Goal: Ask a question

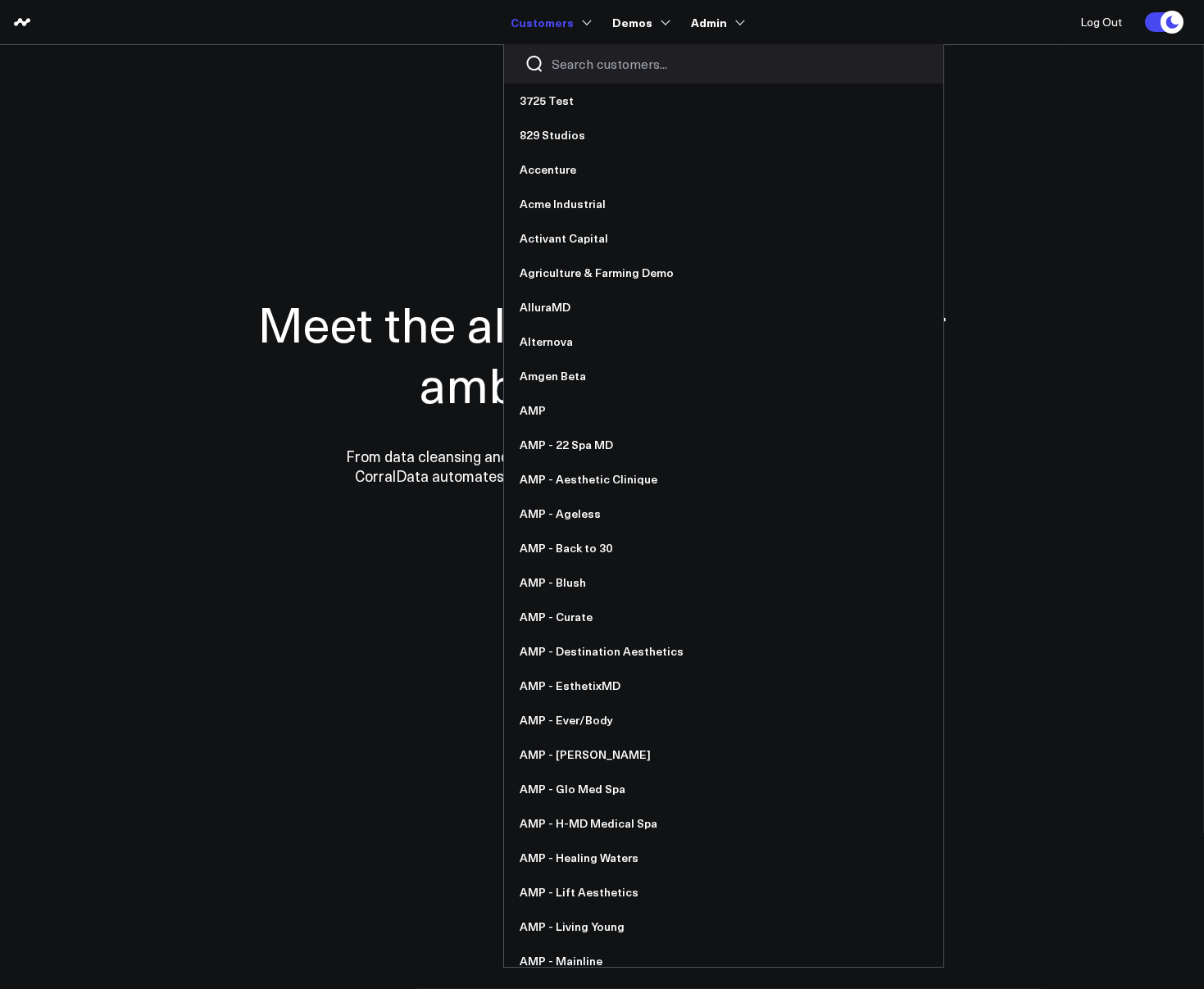
click at [615, 65] on input "Search customers input" at bounding box center [738, 64] width 371 height 18
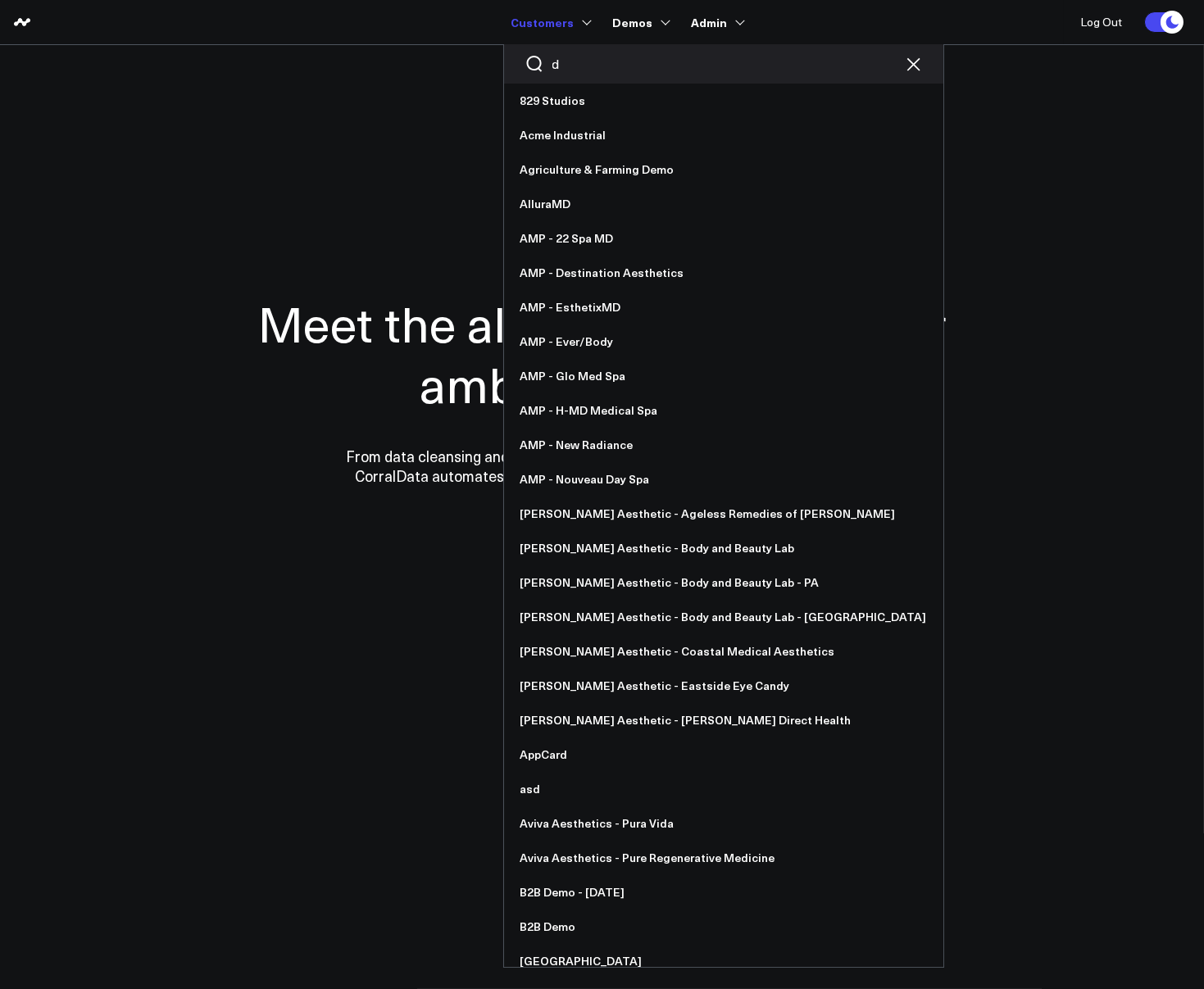
type input "dh"
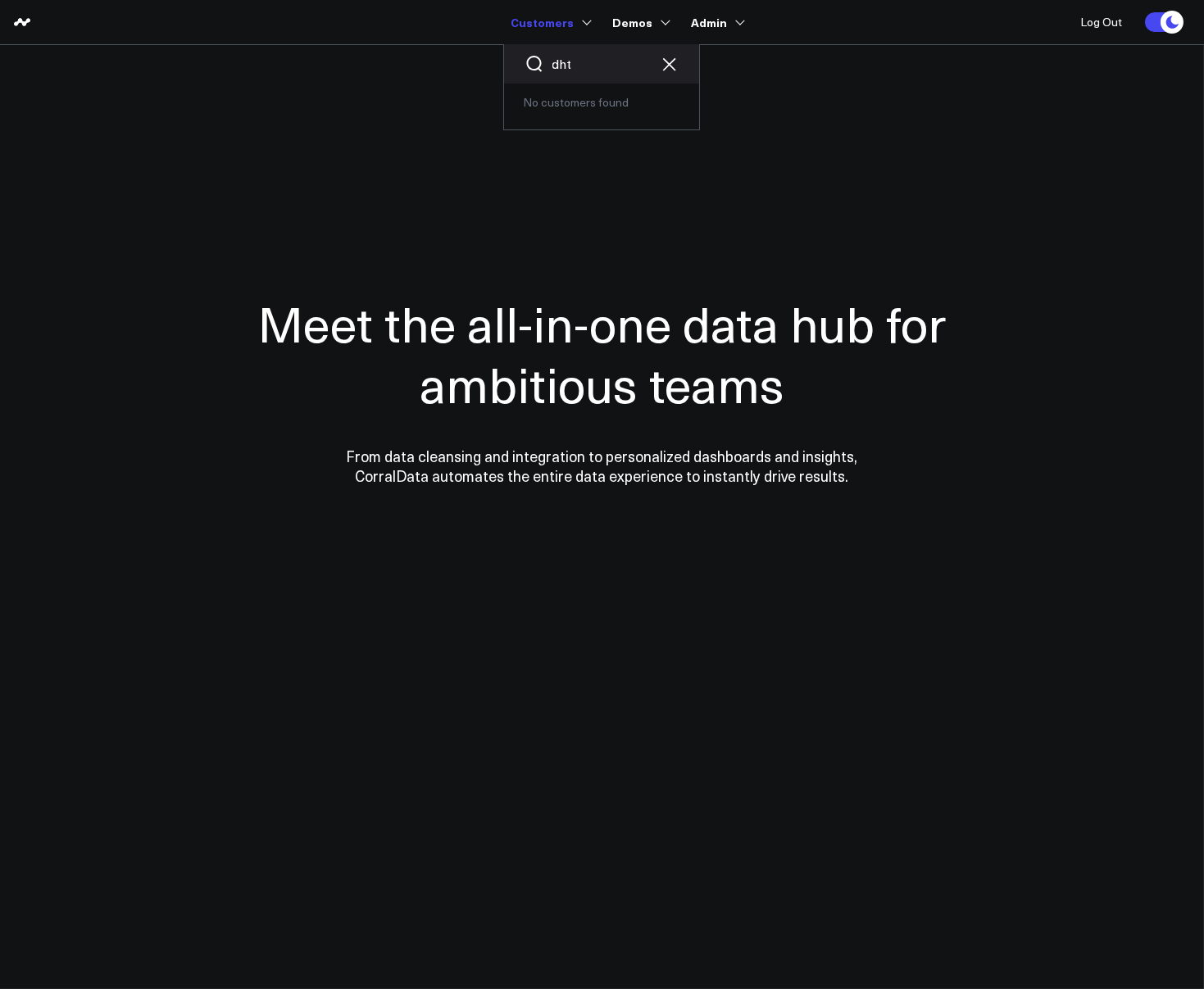
drag, startPoint x: 604, startPoint y: 74, endPoint x: 593, endPoint y: 59, distance: 18.6
click at [600, 71] on div "dht" at bounding box center [601, 64] width 195 height 39
click at [590, 64] on input "dht" at bounding box center [601, 64] width 98 height 18
click at [581, 110] on link "DHRC" at bounding box center [601, 100] width 195 height 35
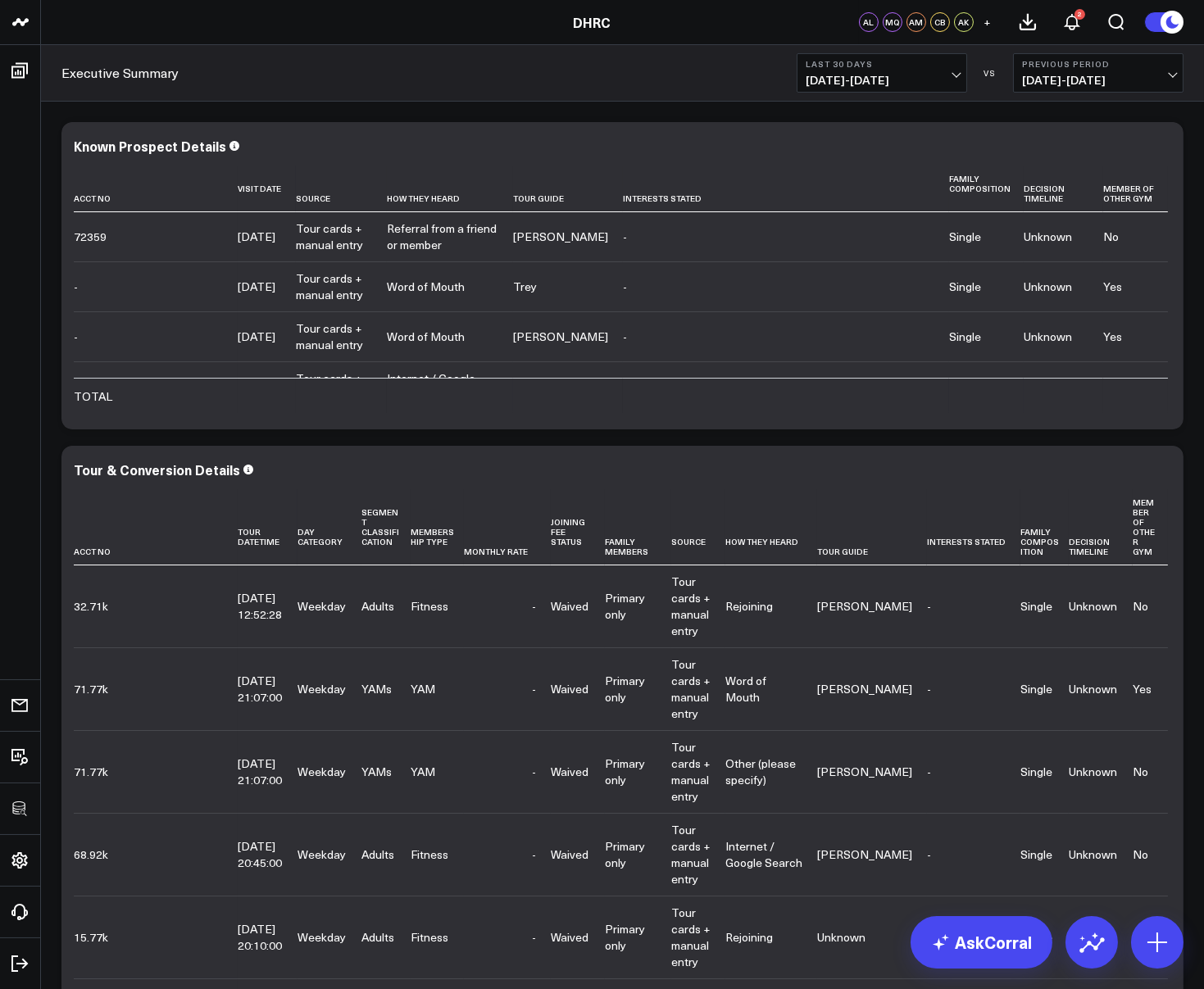
click at [335, 199] on icon at bounding box center [336, 198] width 13 height 10
click at [335, 193] on icon at bounding box center [336, 198] width 13 height 10
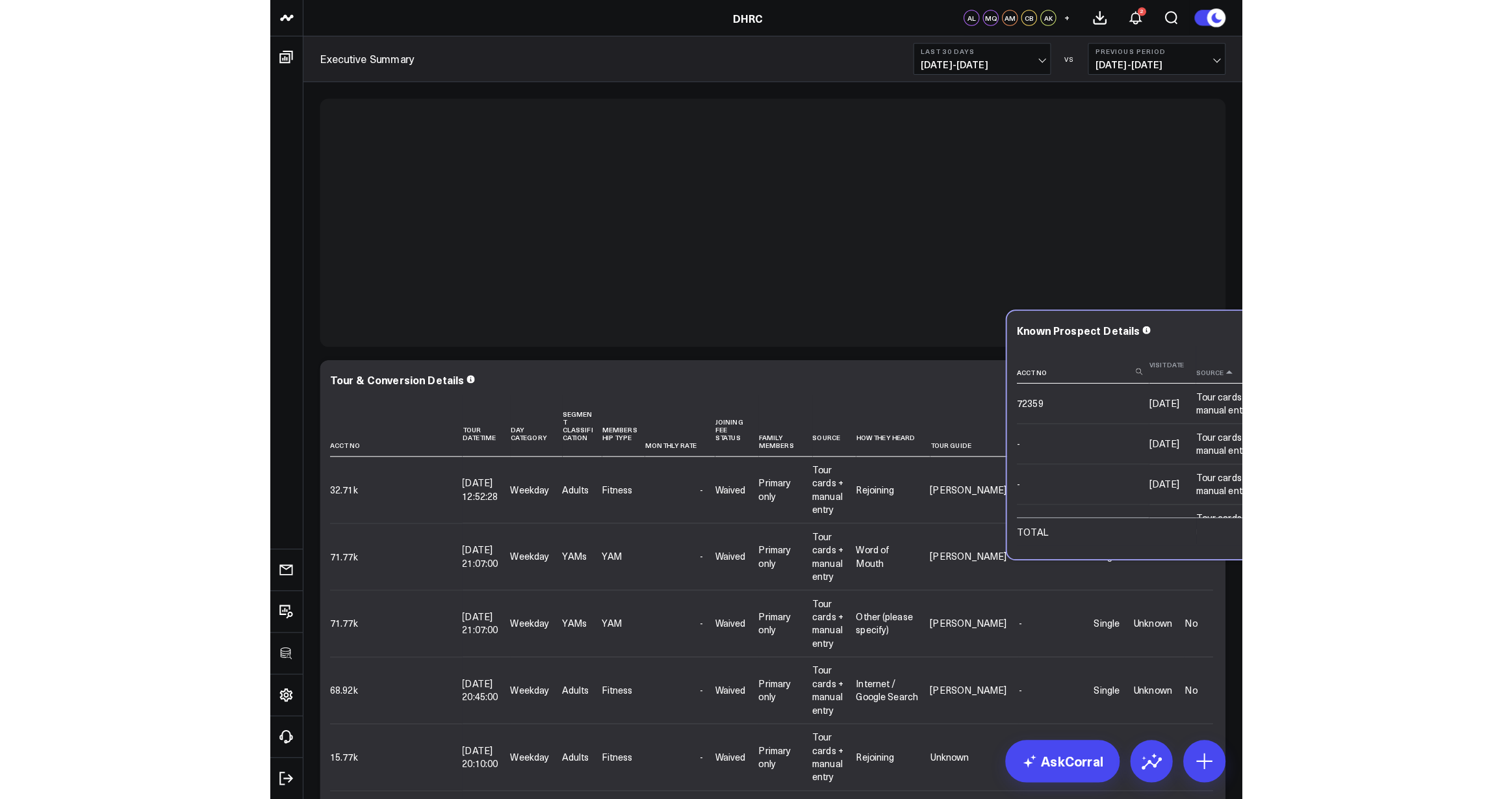
scroll to position [650, 0]
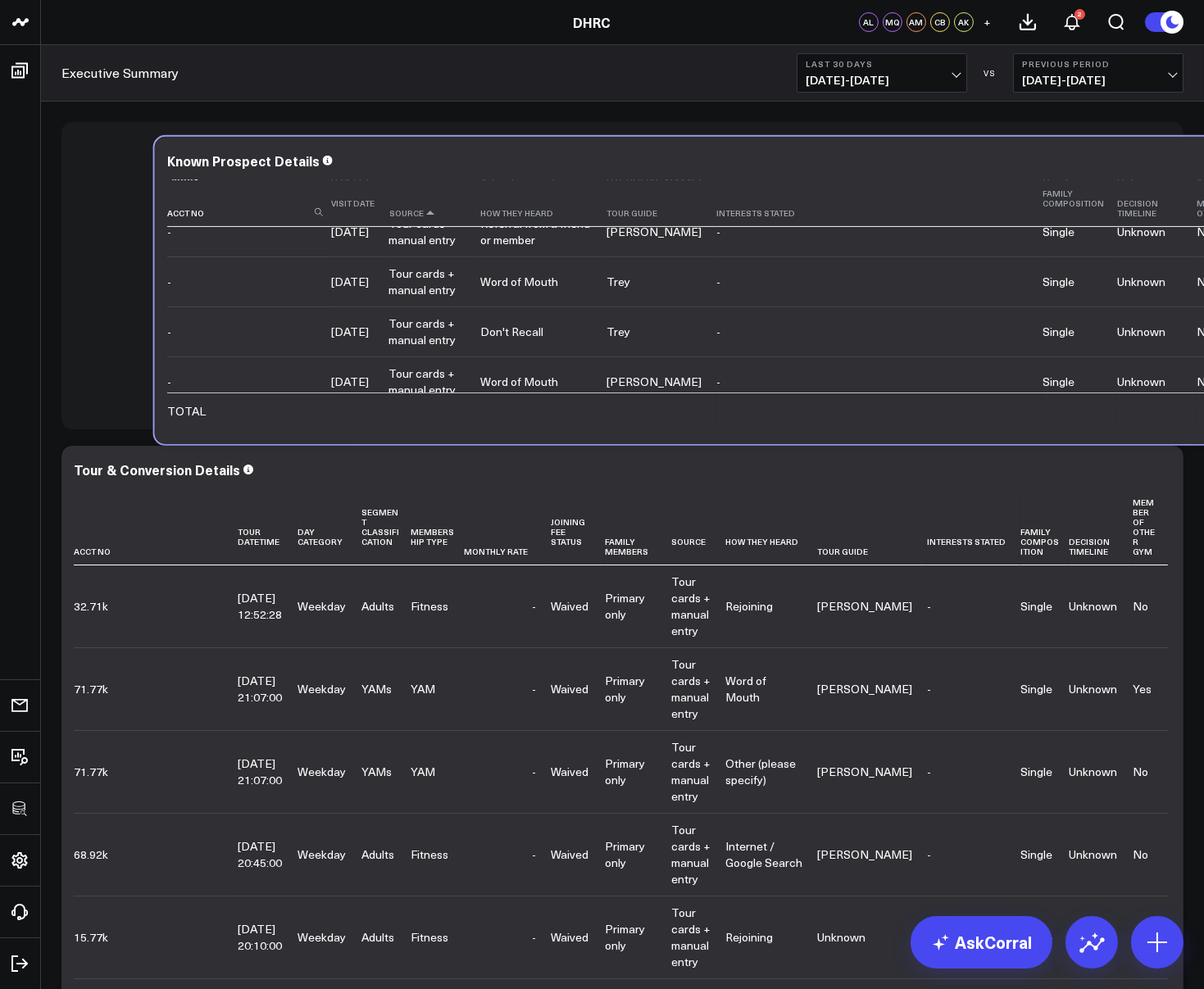
click at [428, 208] on icon at bounding box center [429, 213] width 13 height 10
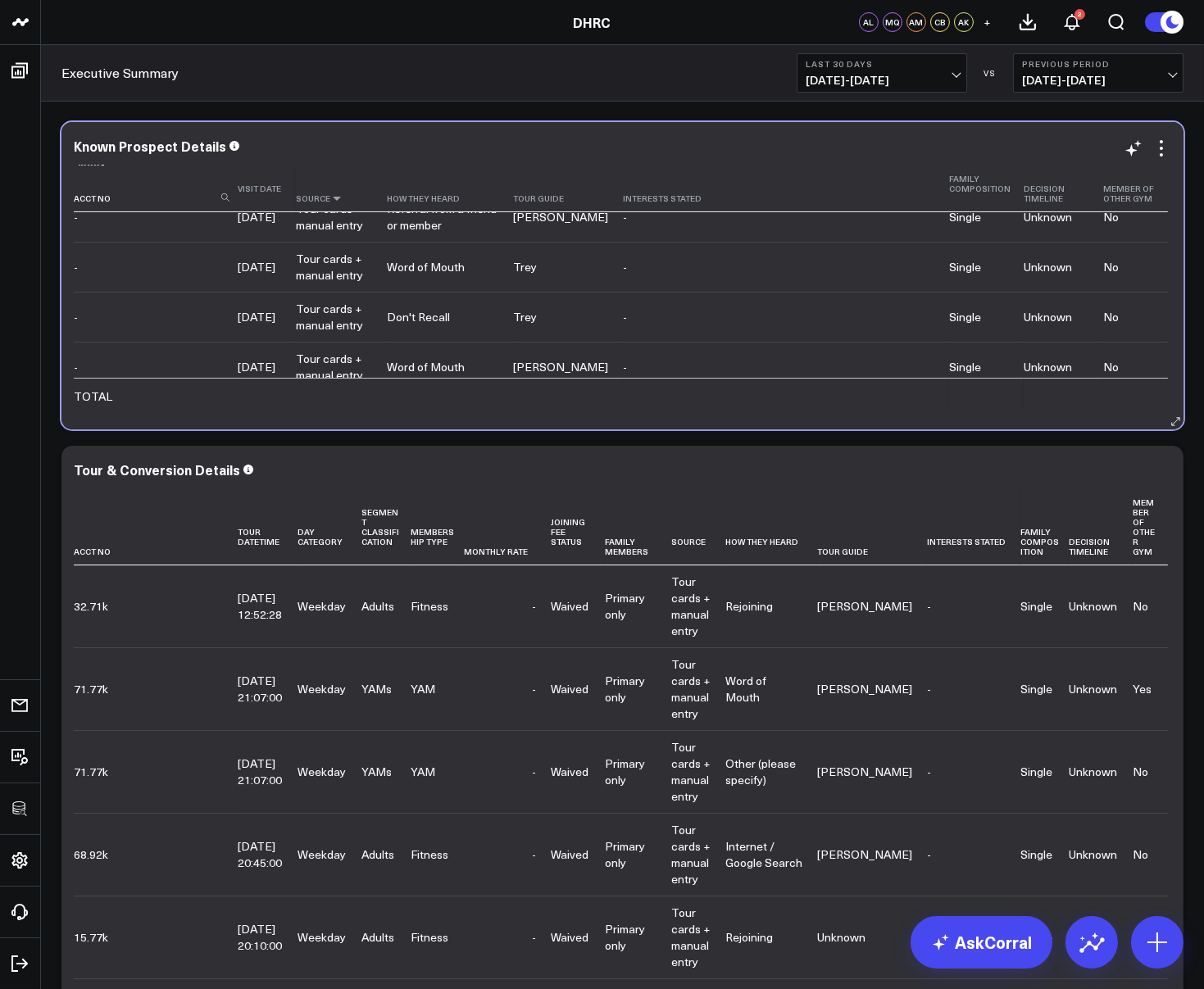
click at [335, 198] on icon at bounding box center [336, 198] width 13 height 10
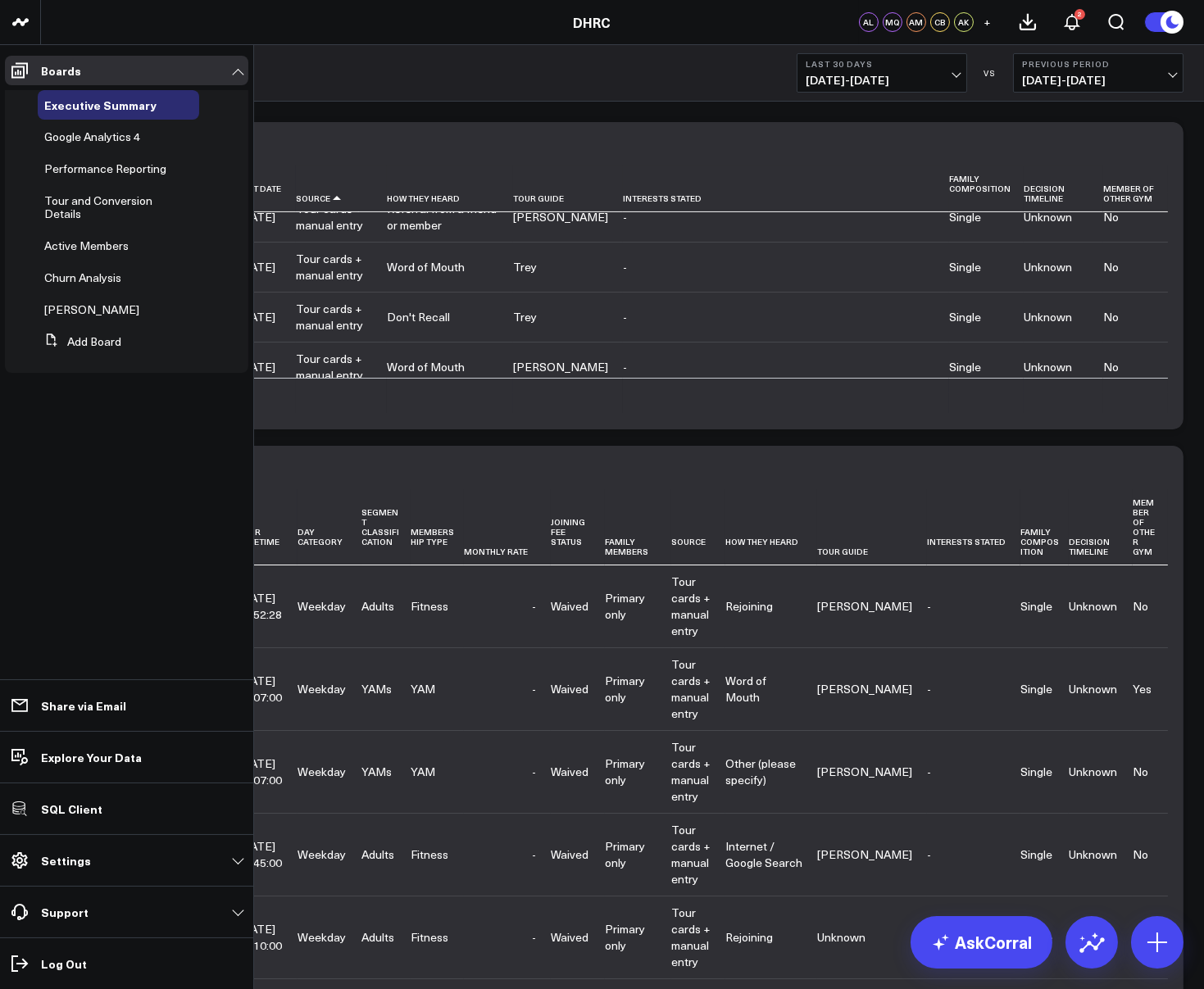
click at [40, 476] on ul "Boards Executive Summary Google Analytics 4 Performance Reporting Tour and Conv…" at bounding box center [127, 517] width 254 height 944
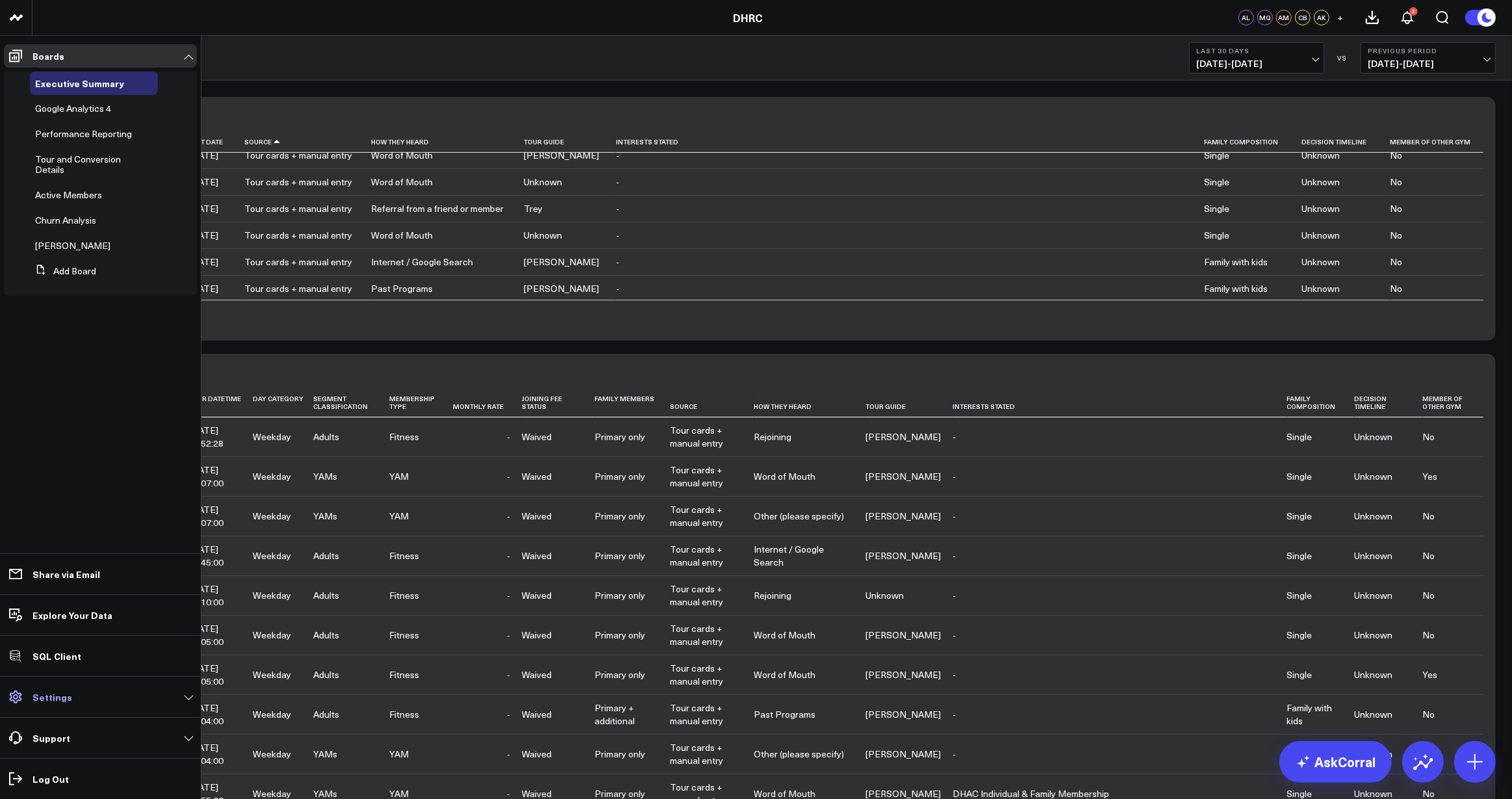
click at [76, 699] on link "Settings" at bounding box center [101, 696] width 193 height 23
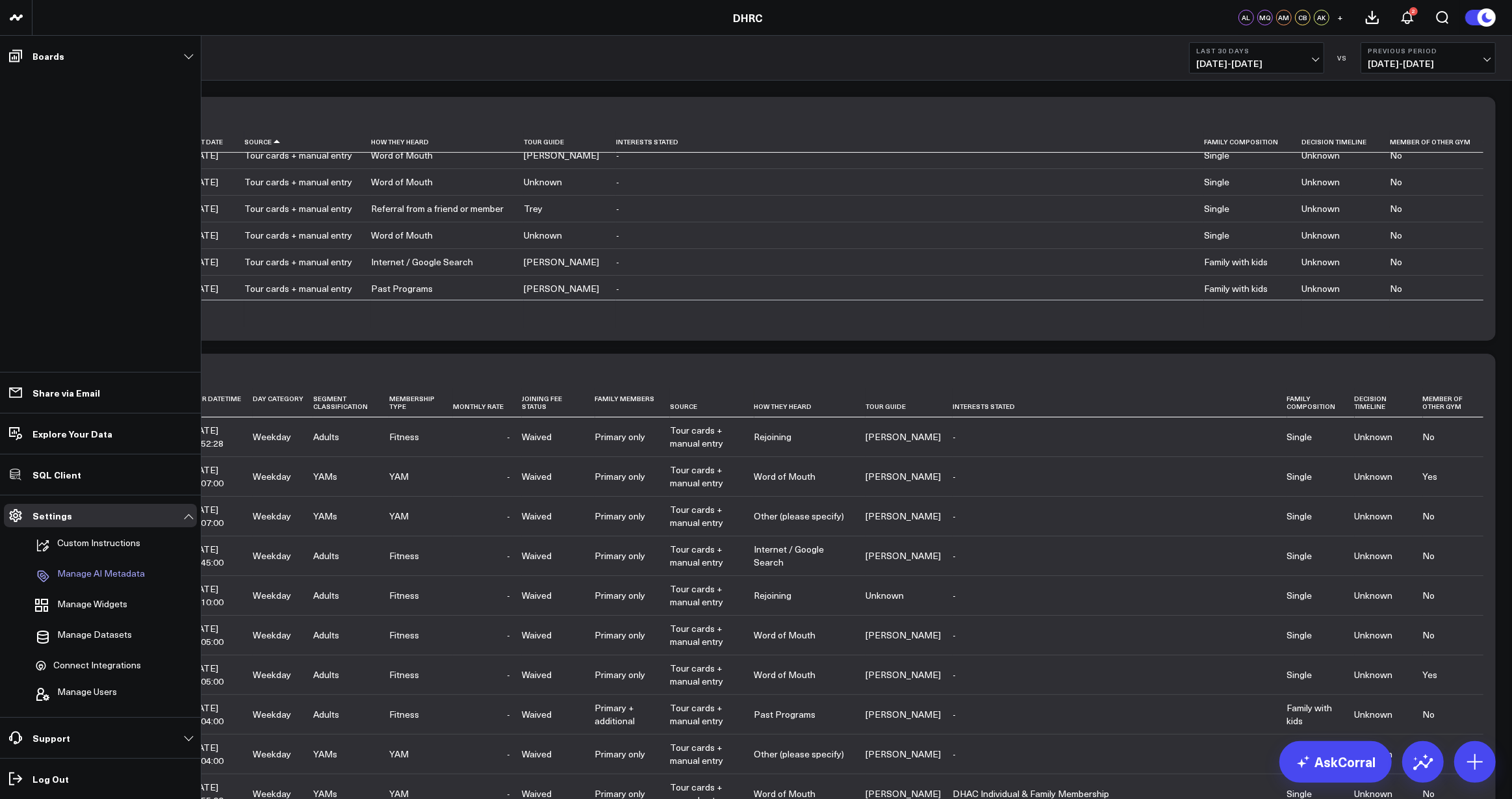
click at [86, 575] on p "Manage AI Metadata" at bounding box center [101, 576] width 88 height 15
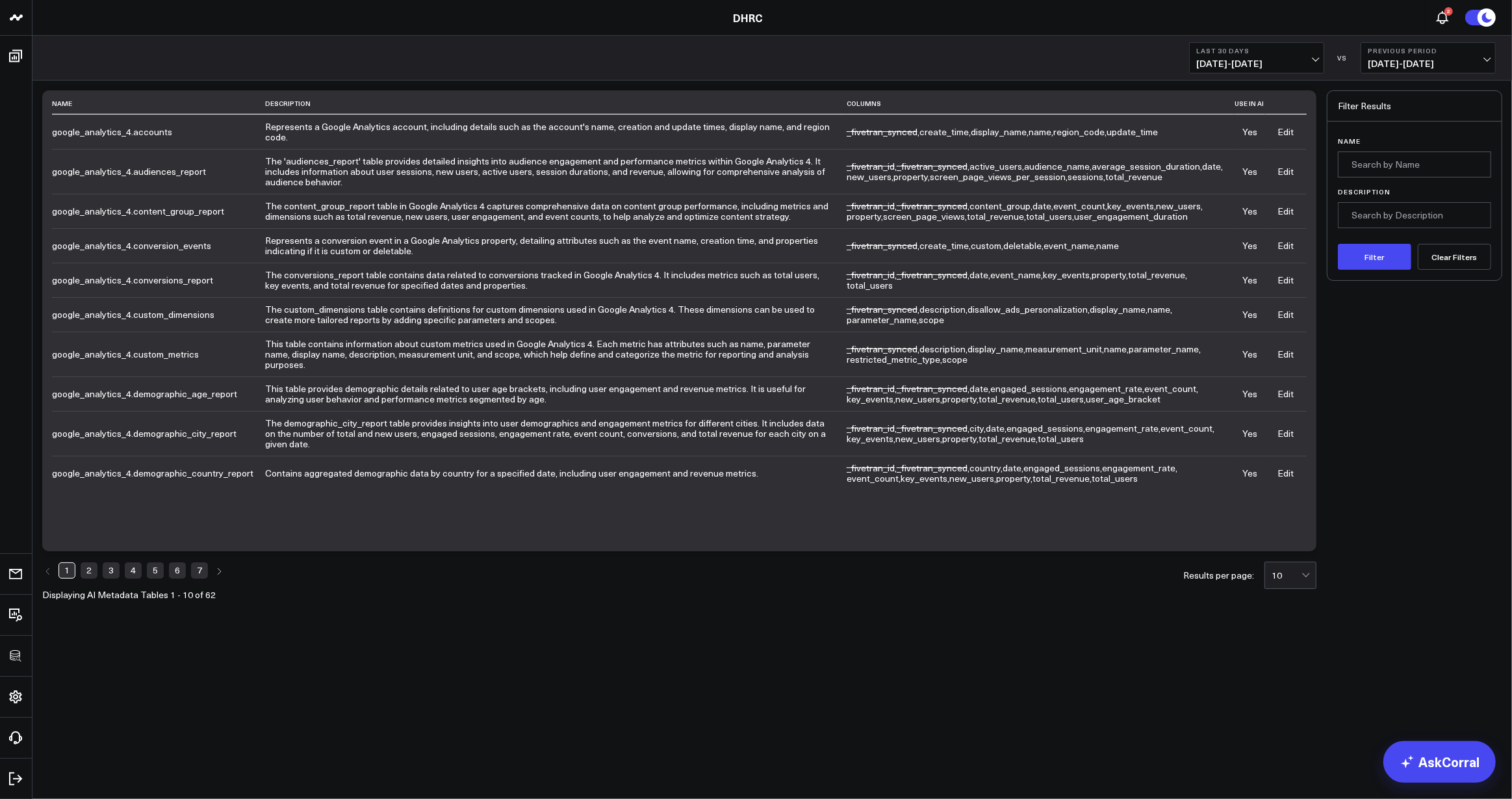
click at [1283, 570] on div "10" at bounding box center [1286, 575] width 30 height 11
click at [1290, 644] on div "50" at bounding box center [1291, 656] width 51 height 27
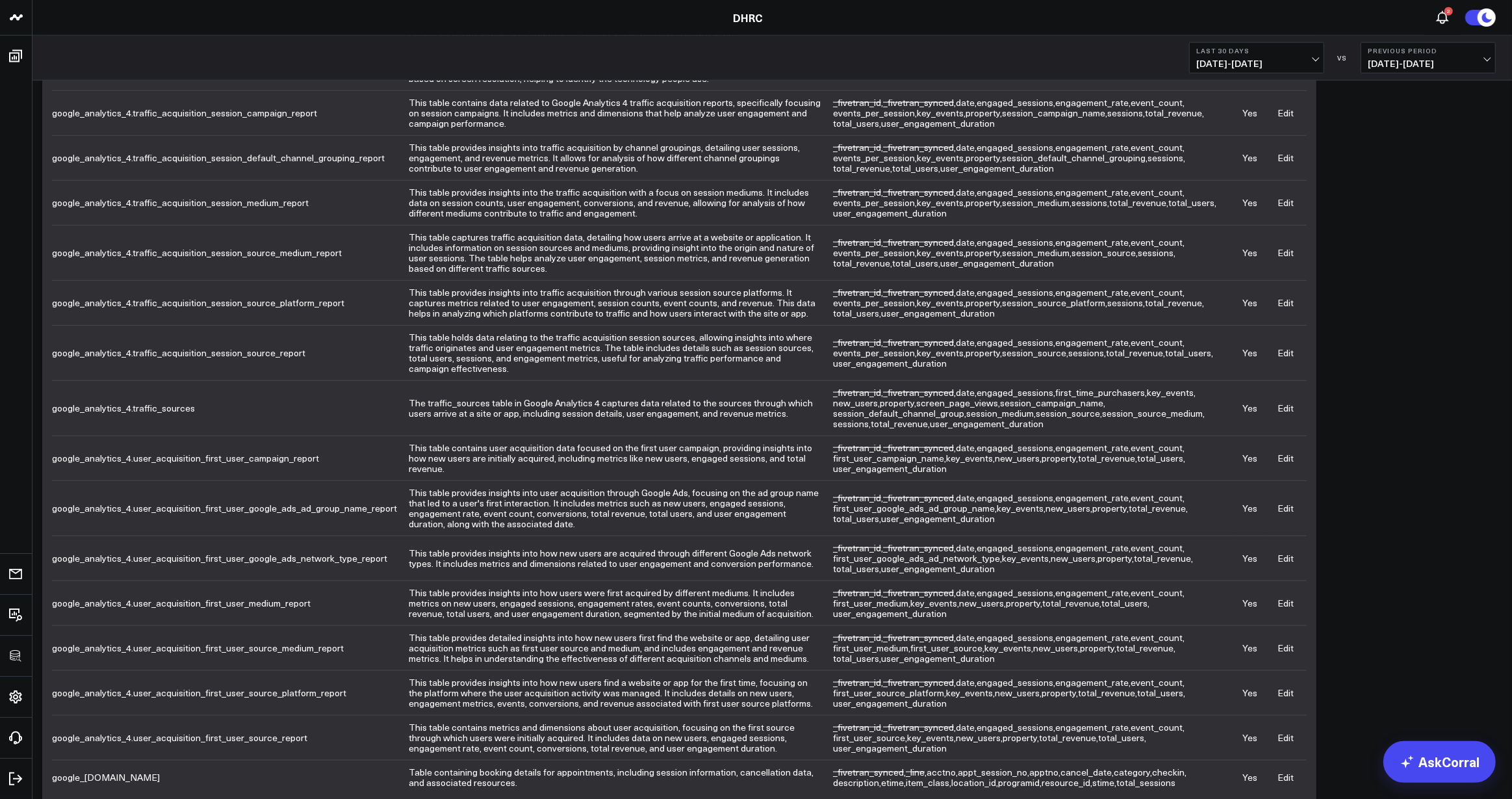
scroll to position [1715, 0]
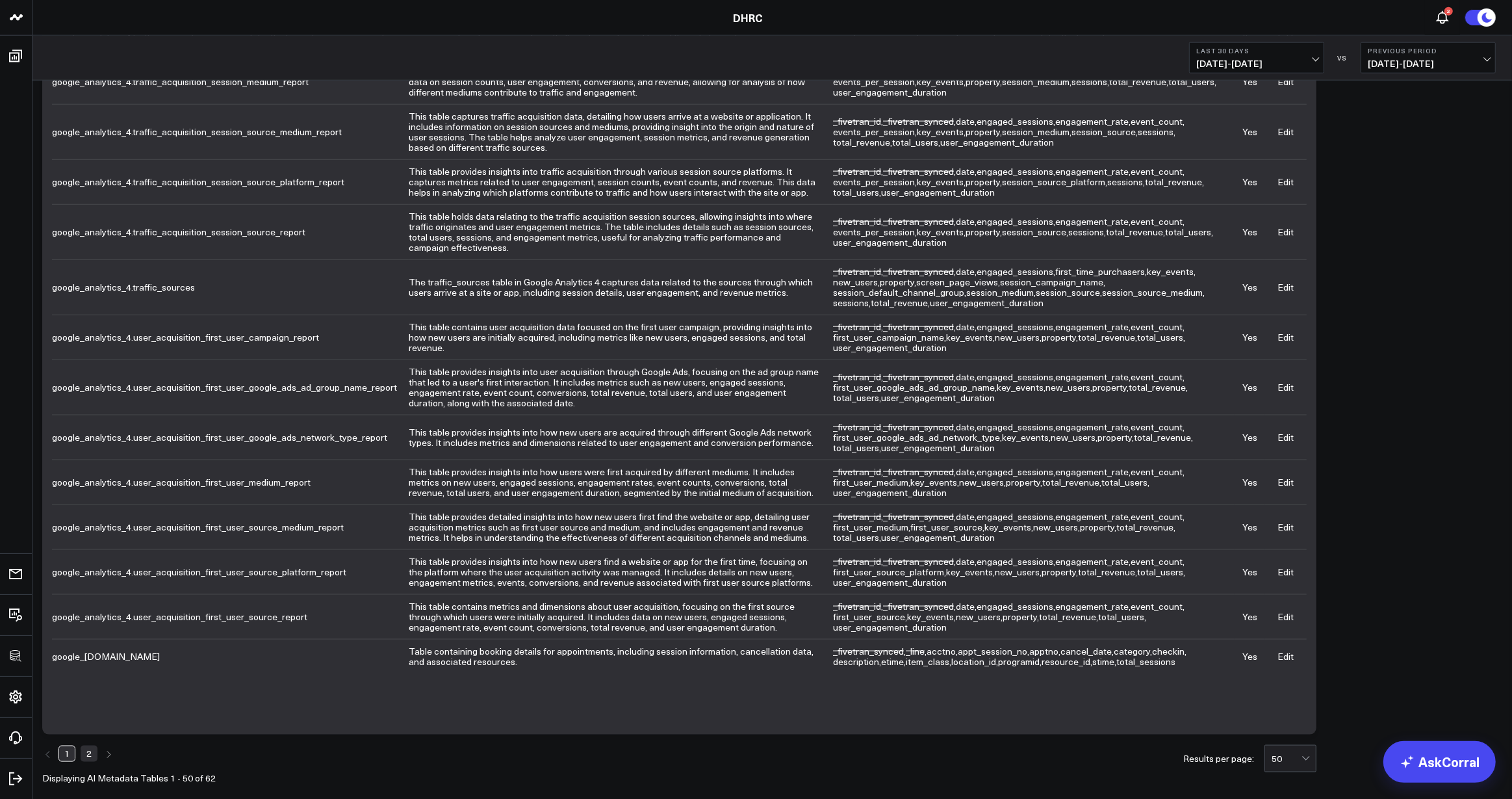
click at [1290, 650] on link "Edit" at bounding box center [1286, 656] width 16 height 13
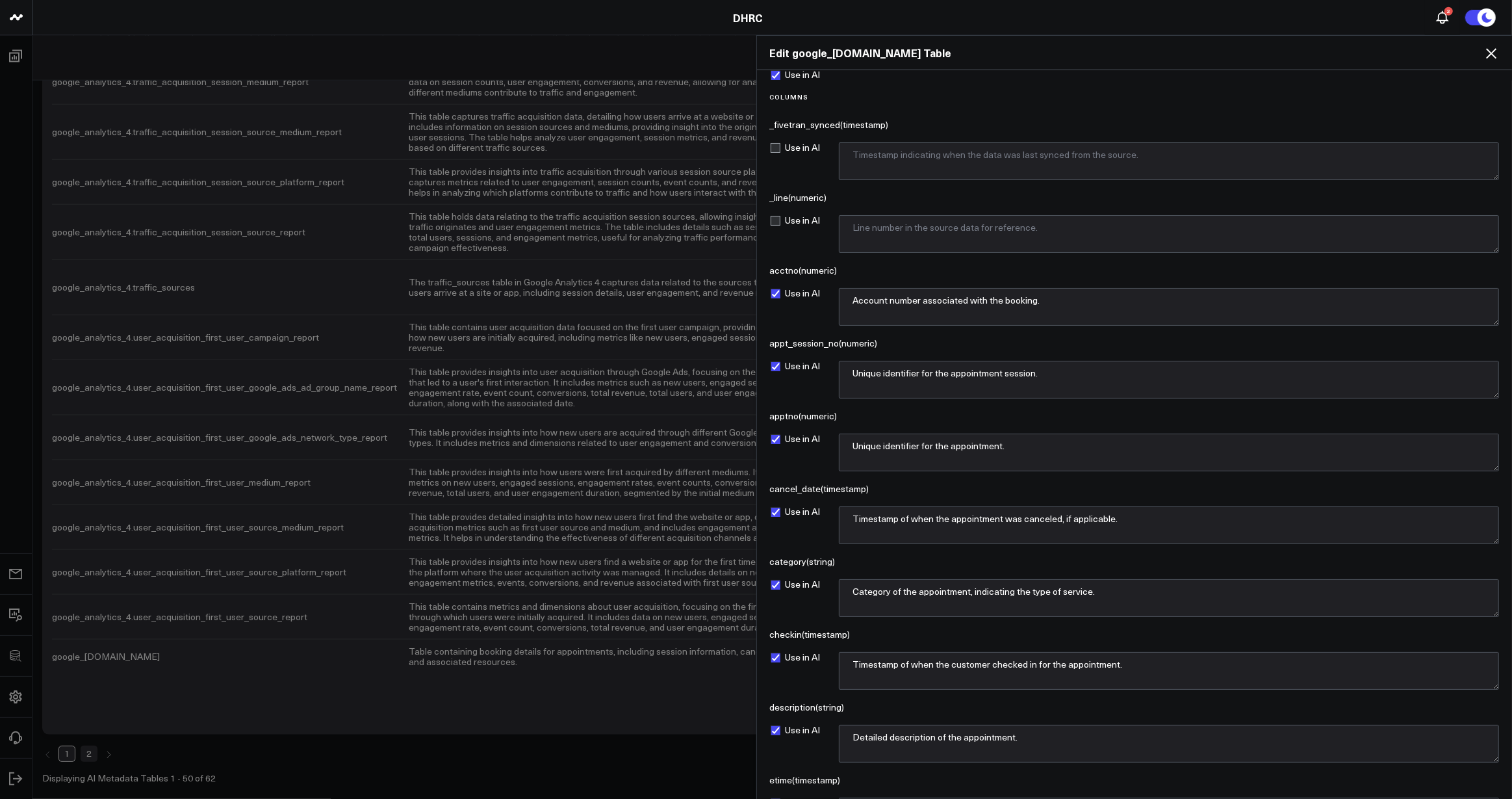
scroll to position [0, 0]
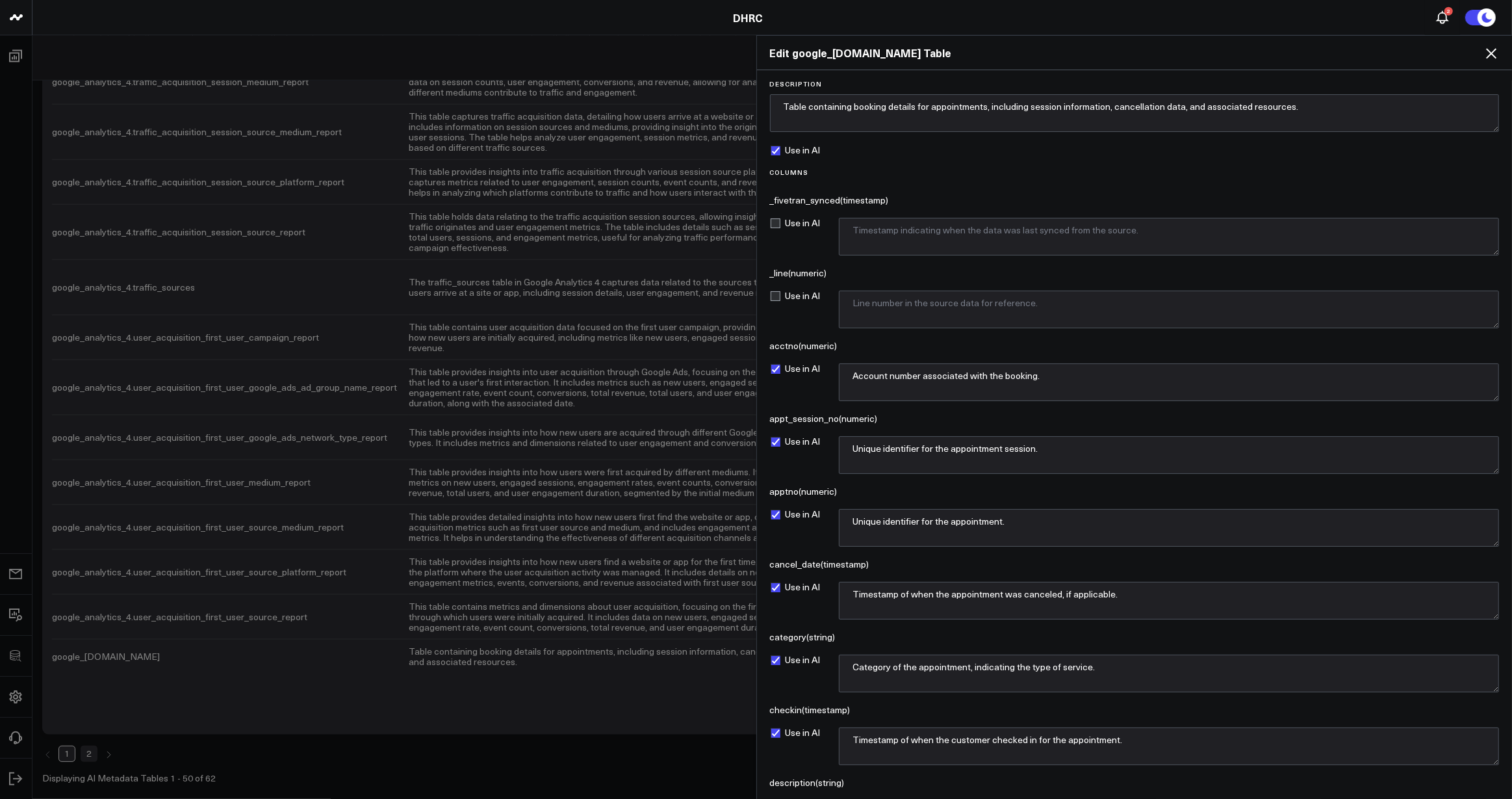
click at [1492, 50] on icon at bounding box center [1491, 53] width 15 height 15
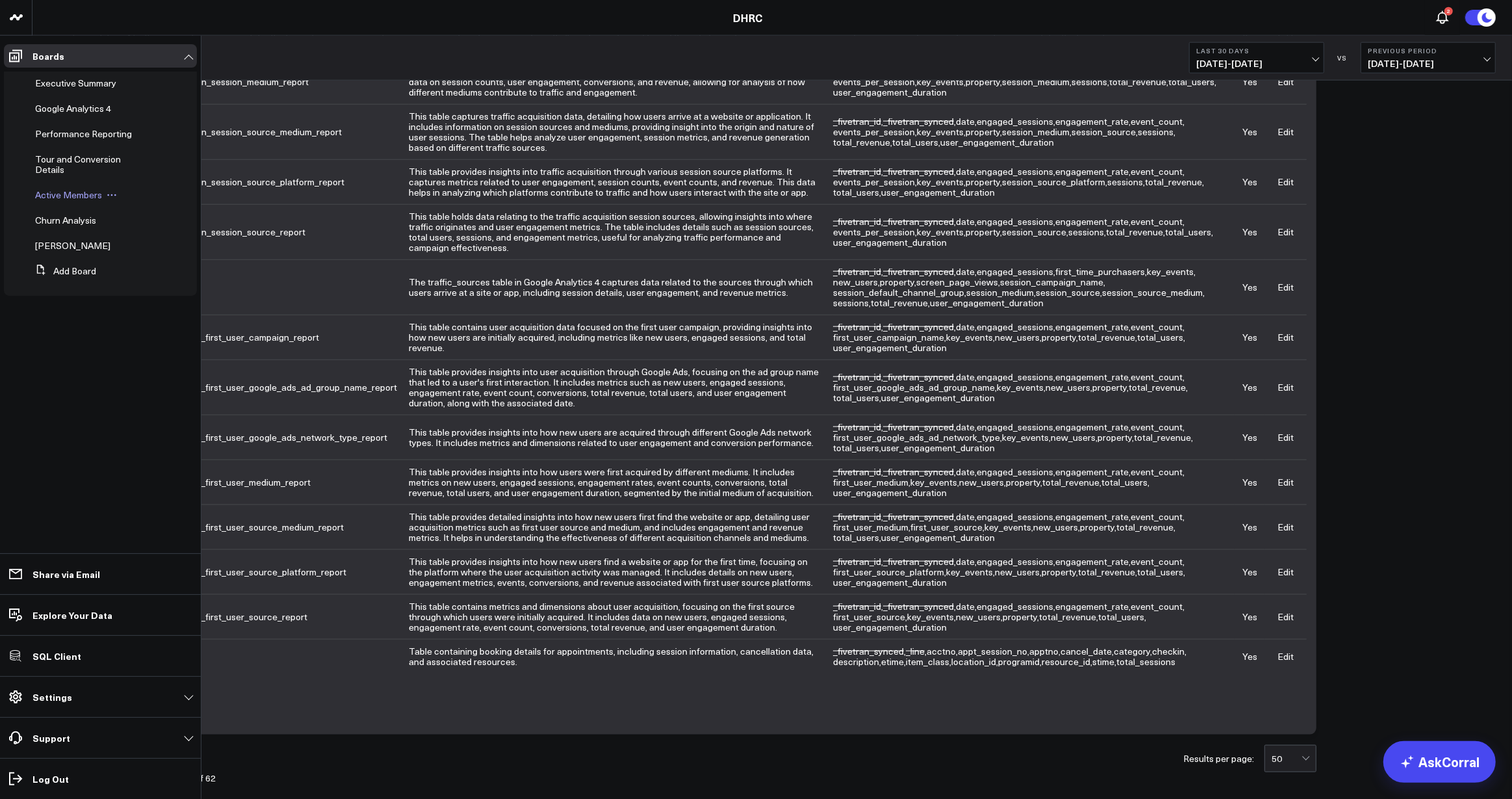
click at [56, 193] on span "Active Members" at bounding box center [68, 195] width 67 height 13
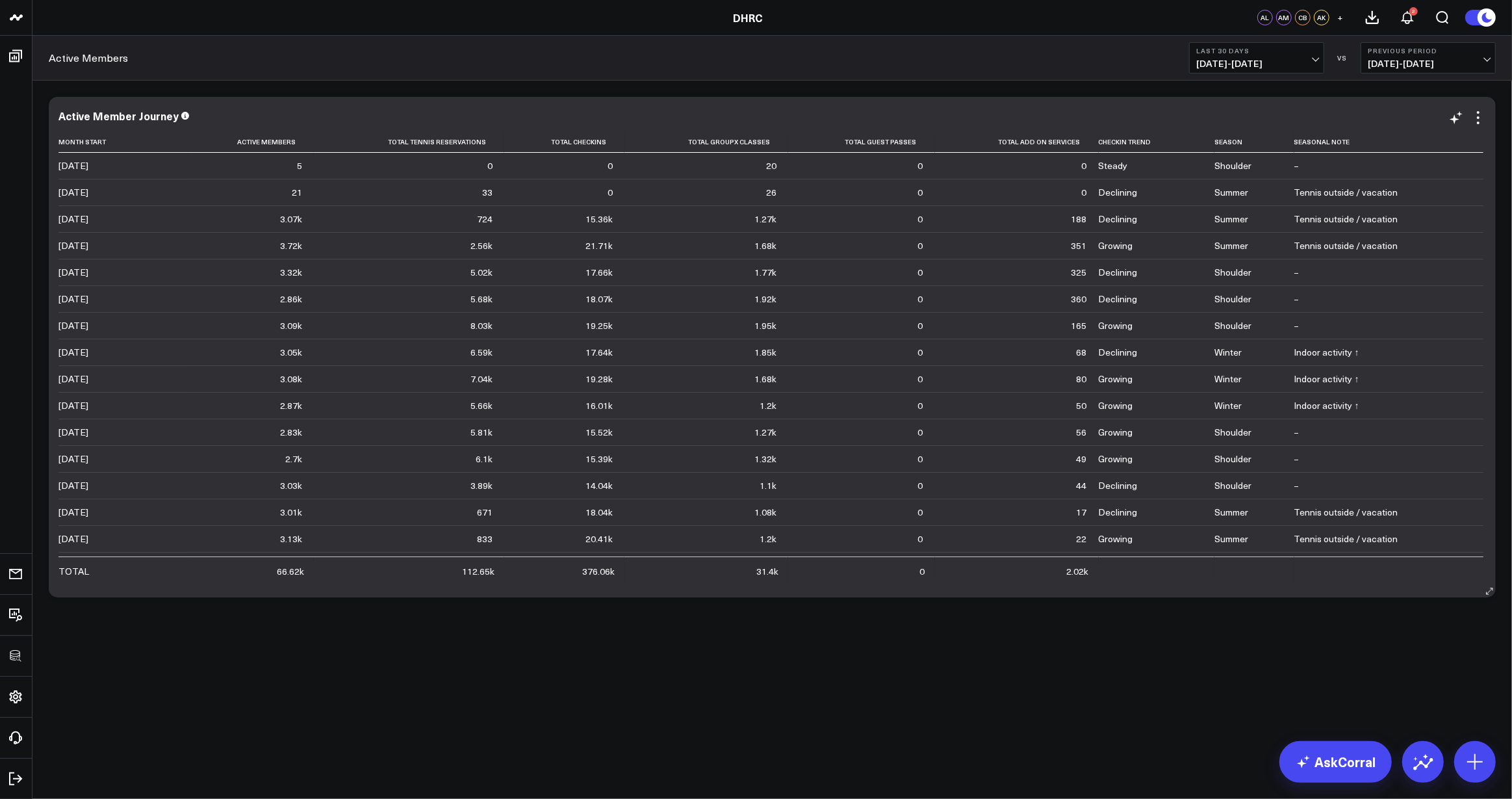
drag, startPoint x: 1478, startPoint y: 116, endPoint x: 1468, endPoint y: 116, distance: 10.0
click at [1478, 116] on icon at bounding box center [1478, 117] width 15 height 15
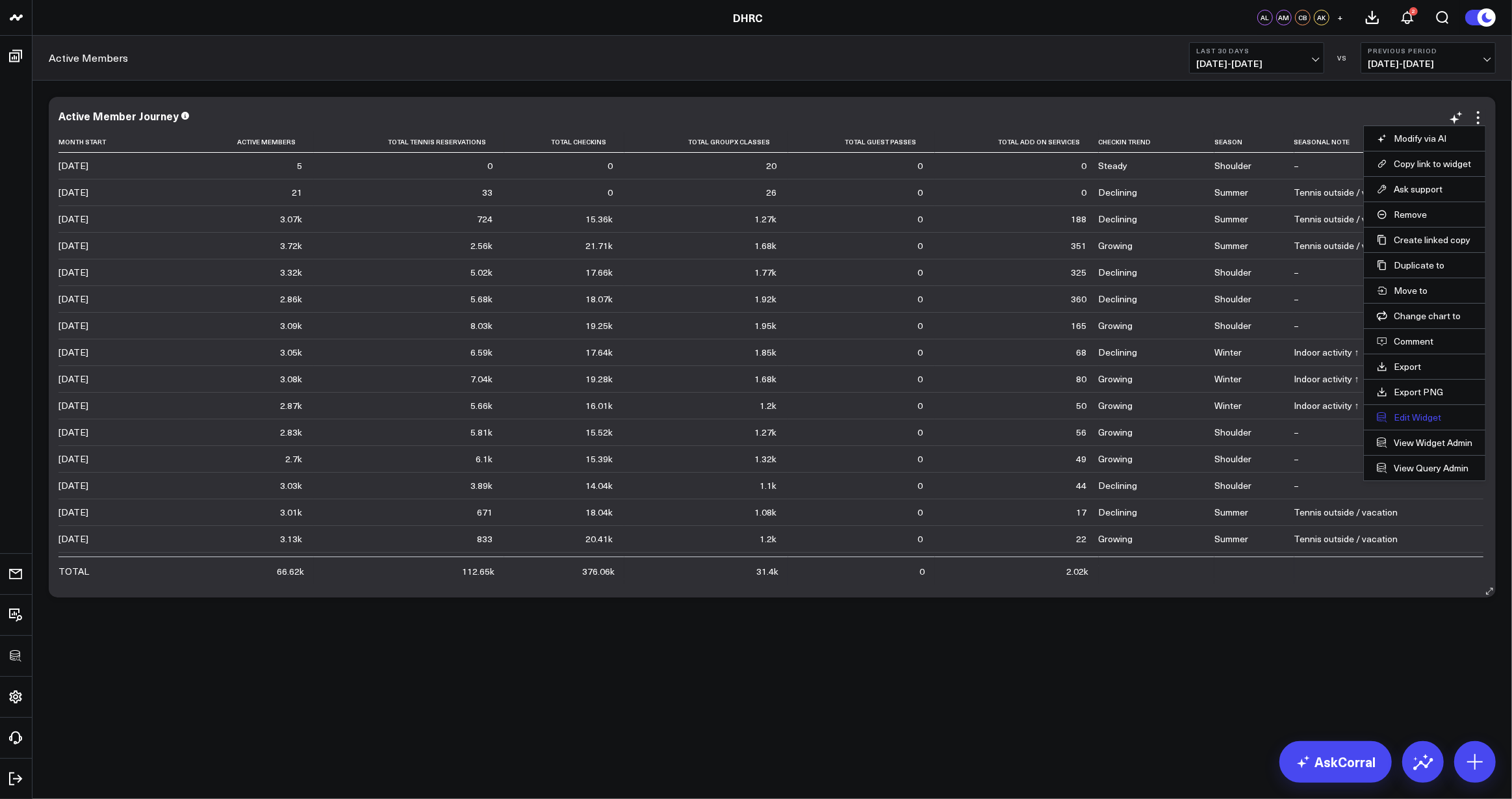
click at [1414, 414] on button "Edit Widget" at bounding box center [1424, 417] width 96 height 12
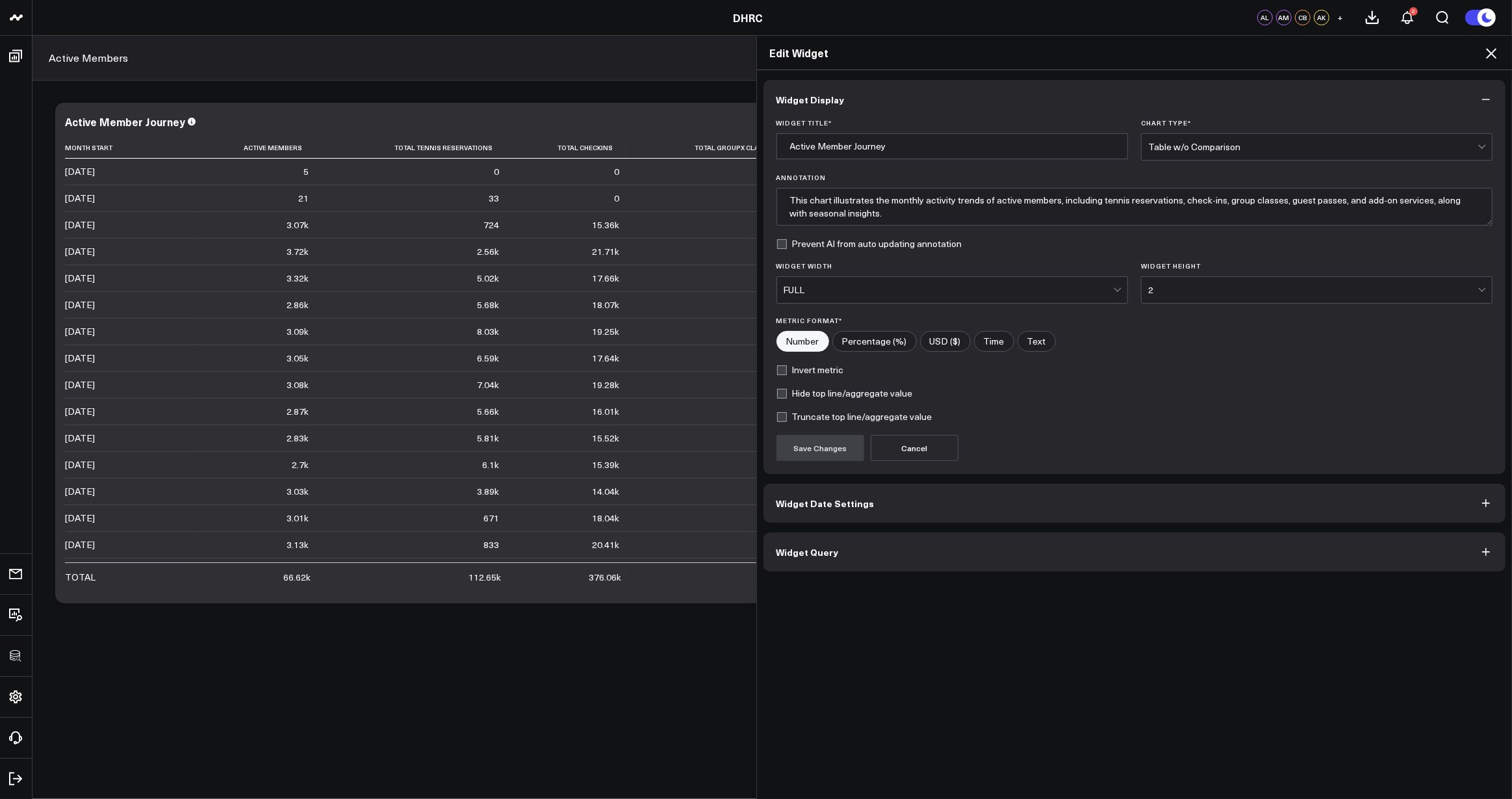
click at [857, 560] on button "Widget Query" at bounding box center [1135, 551] width 742 height 39
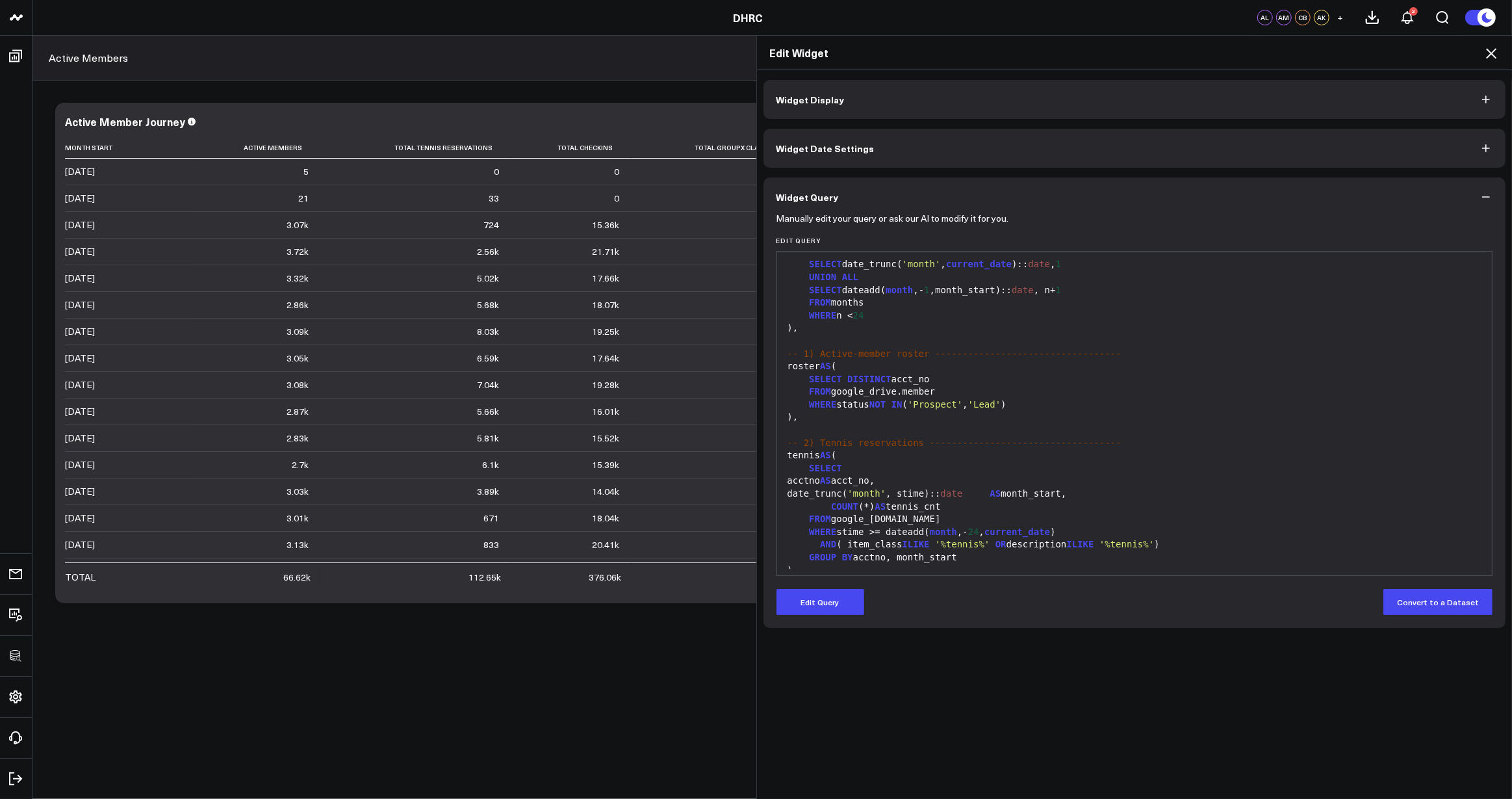
scroll to position [133, 0]
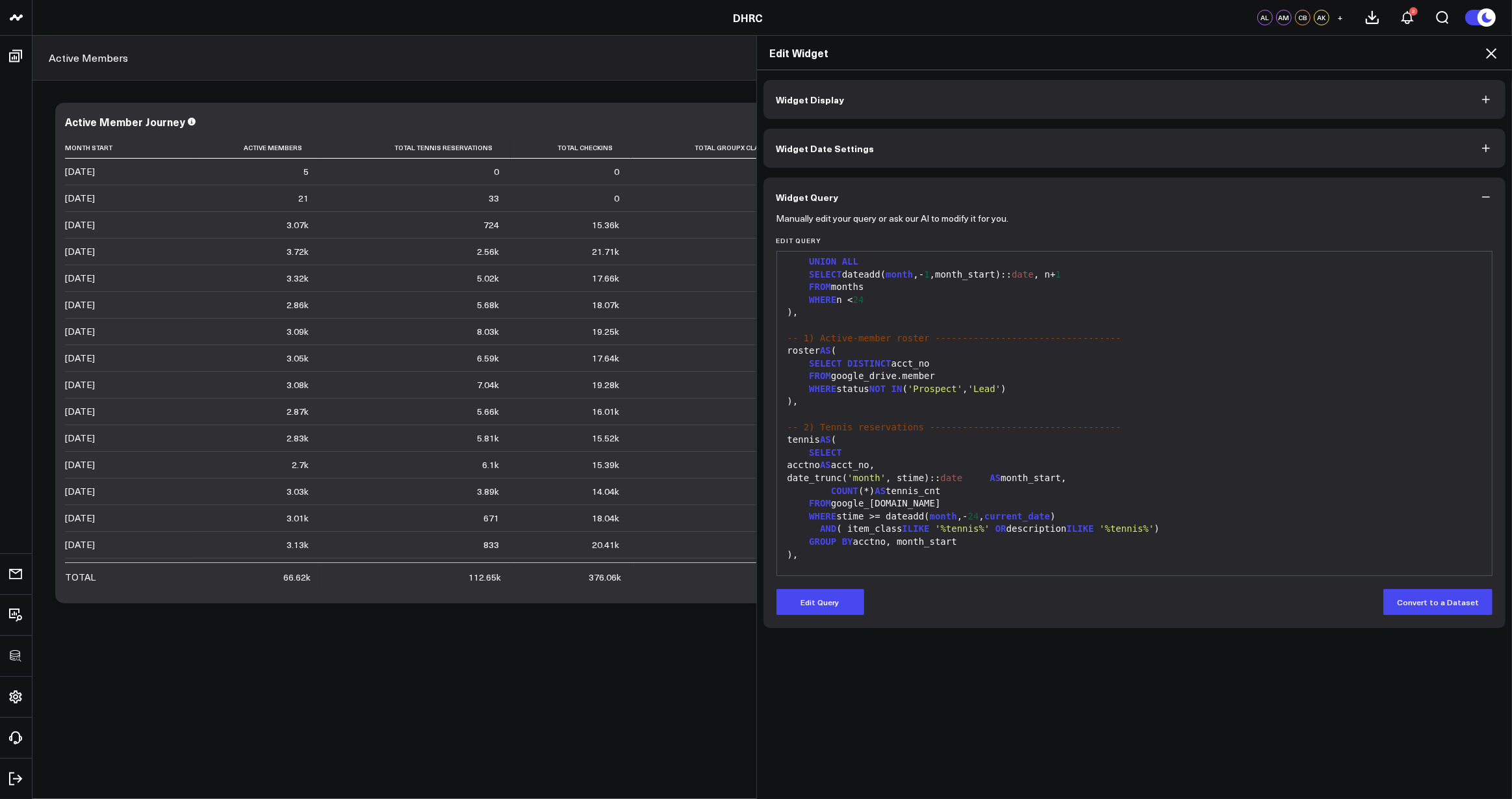
click at [1488, 49] on icon at bounding box center [1491, 53] width 11 height 11
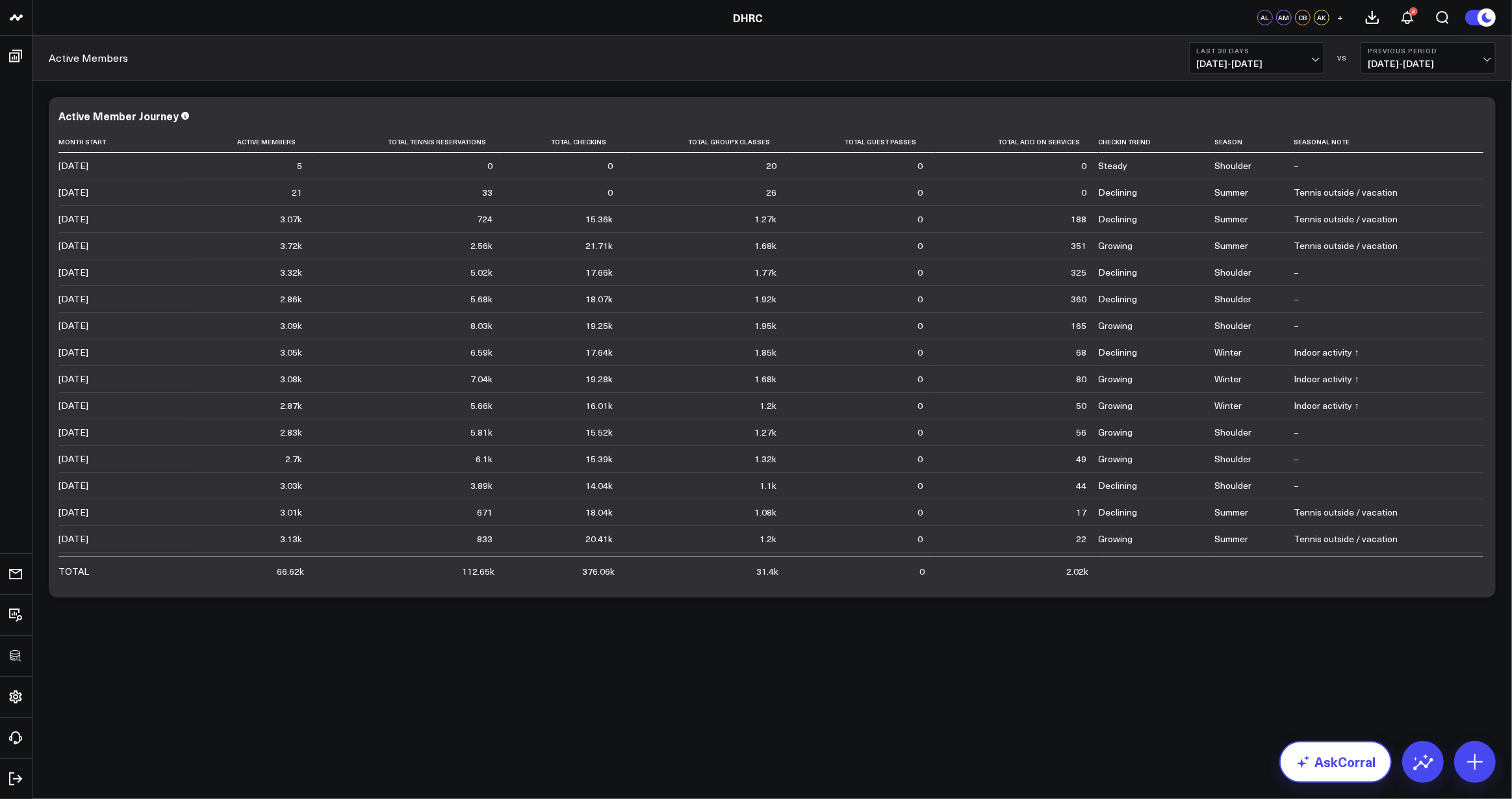
click at [1340, 758] on link "AskCorral" at bounding box center [1336, 762] width 112 height 41
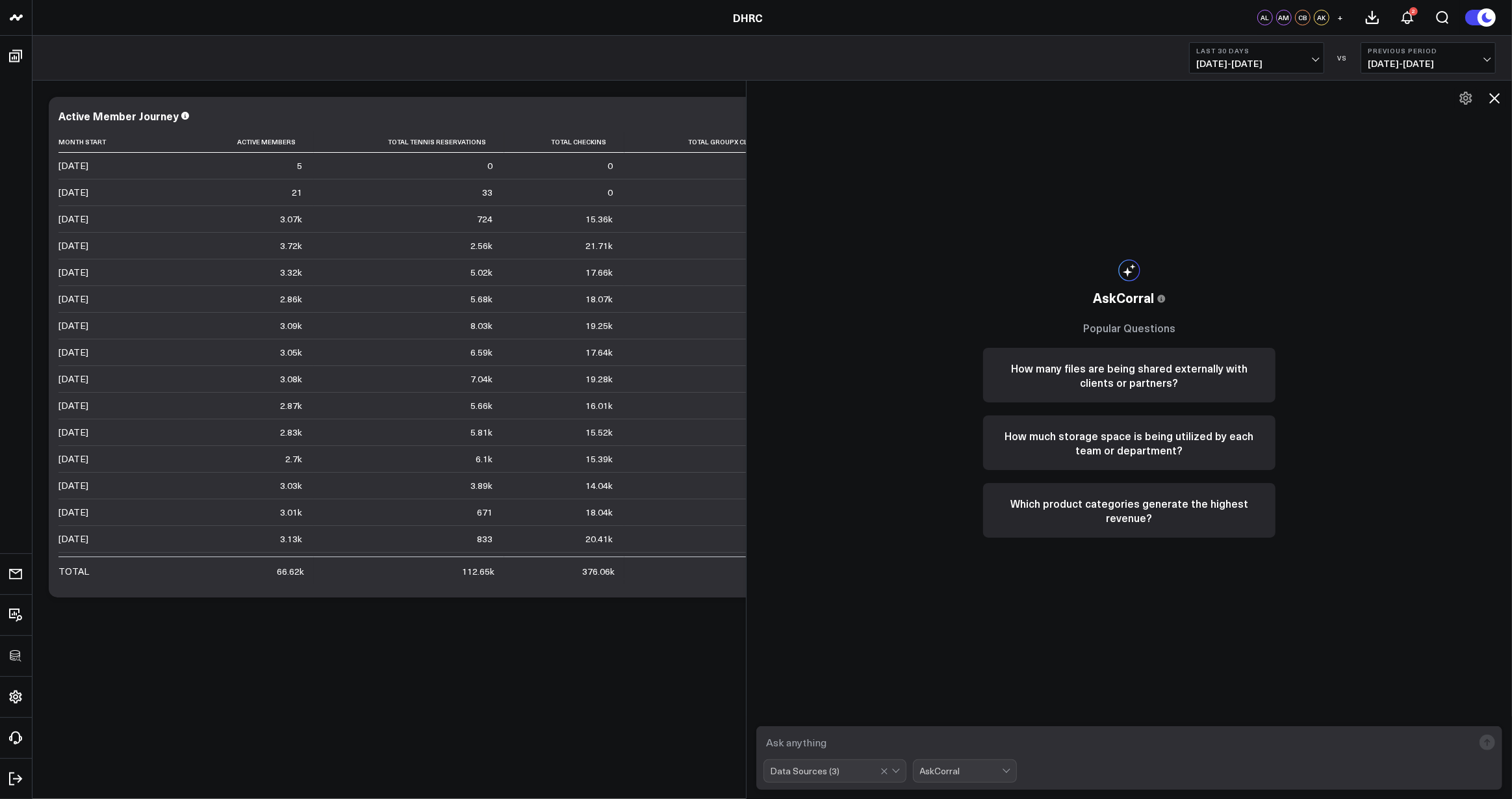
click at [898, 734] on textarea at bounding box center [1118, 742] width 710 height 23
type textarea "Who are the last 100 people that have joined?"
